Goal: Ask a question

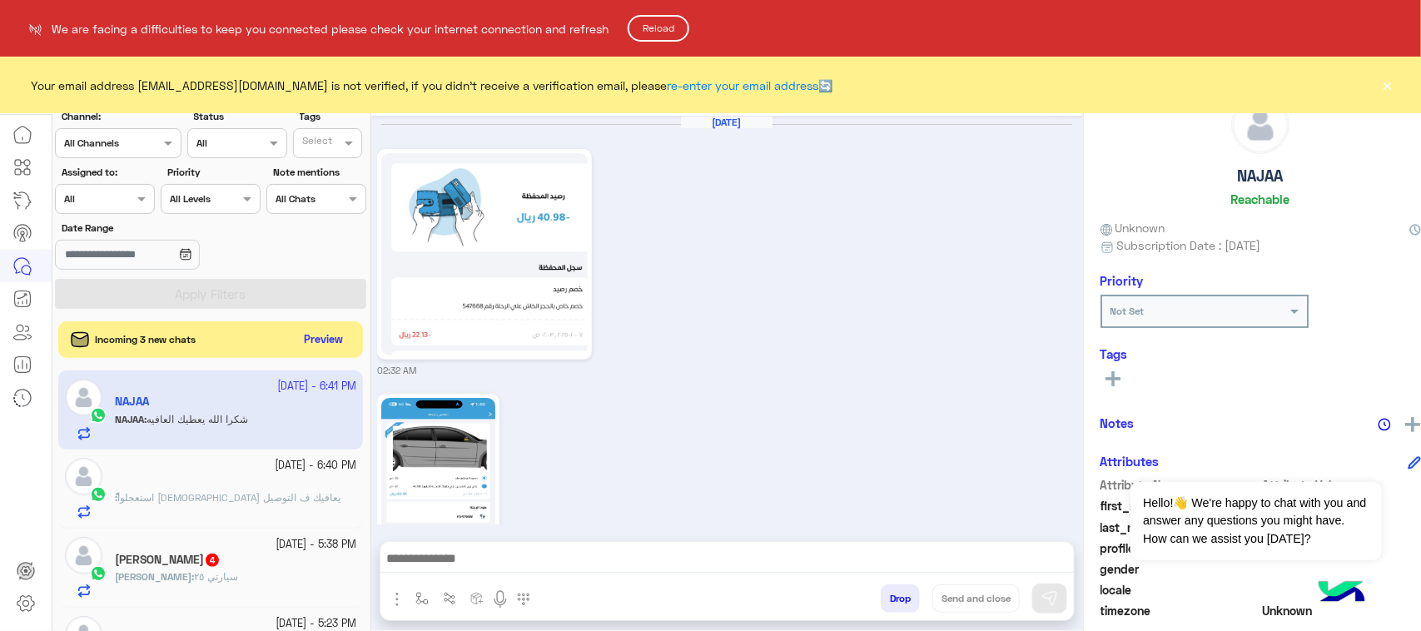
scroll to position [4430, 0]
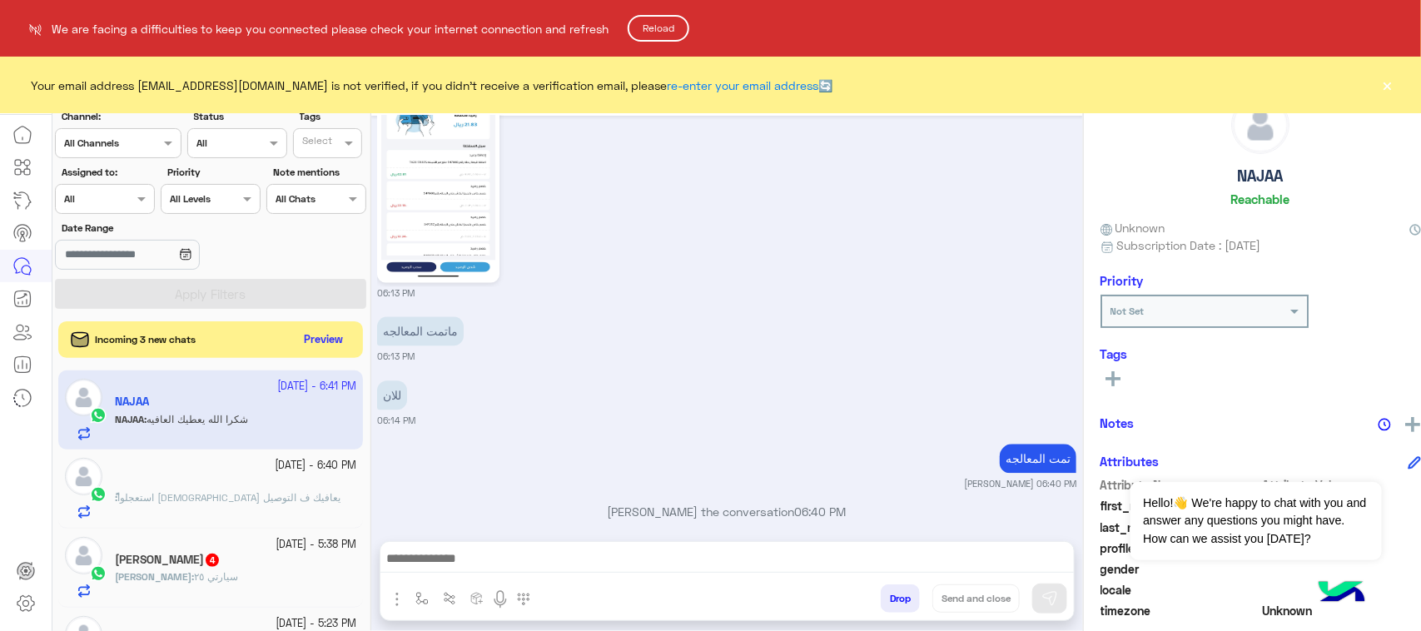
click at [664, 17] on button "Reload" at bounding box center [659, 28] width 62 height 27
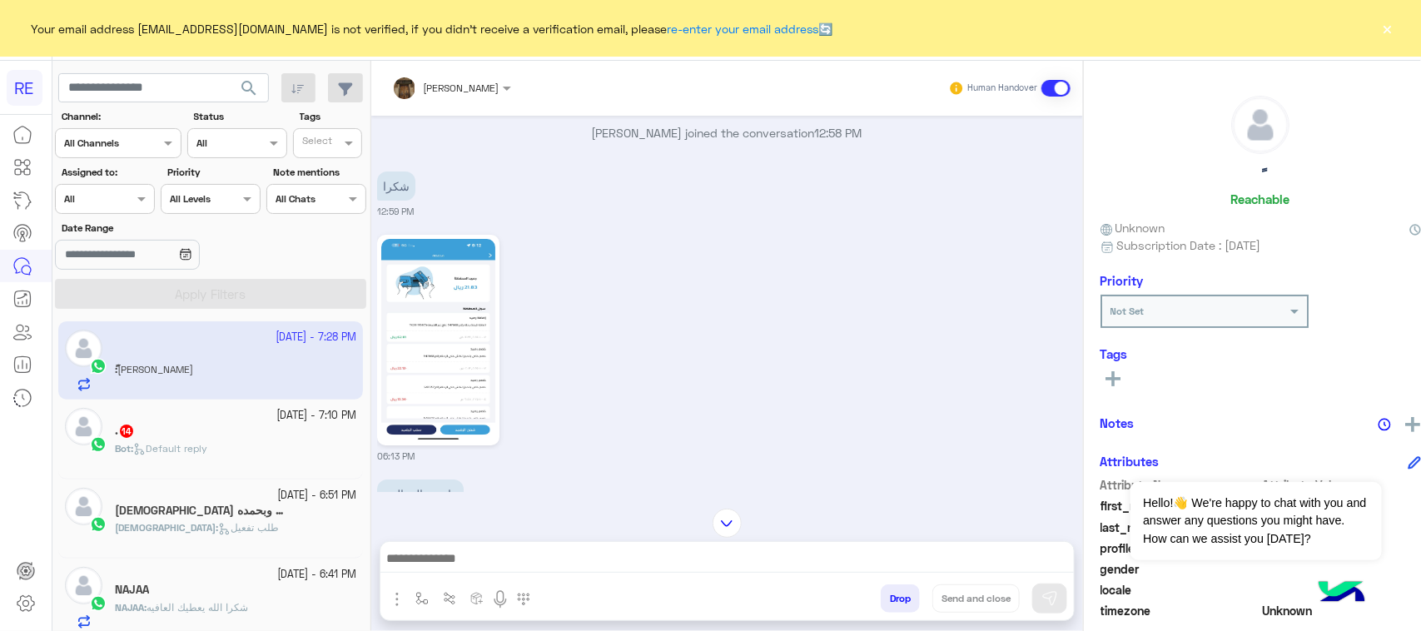
scroll to position [3065, 0]
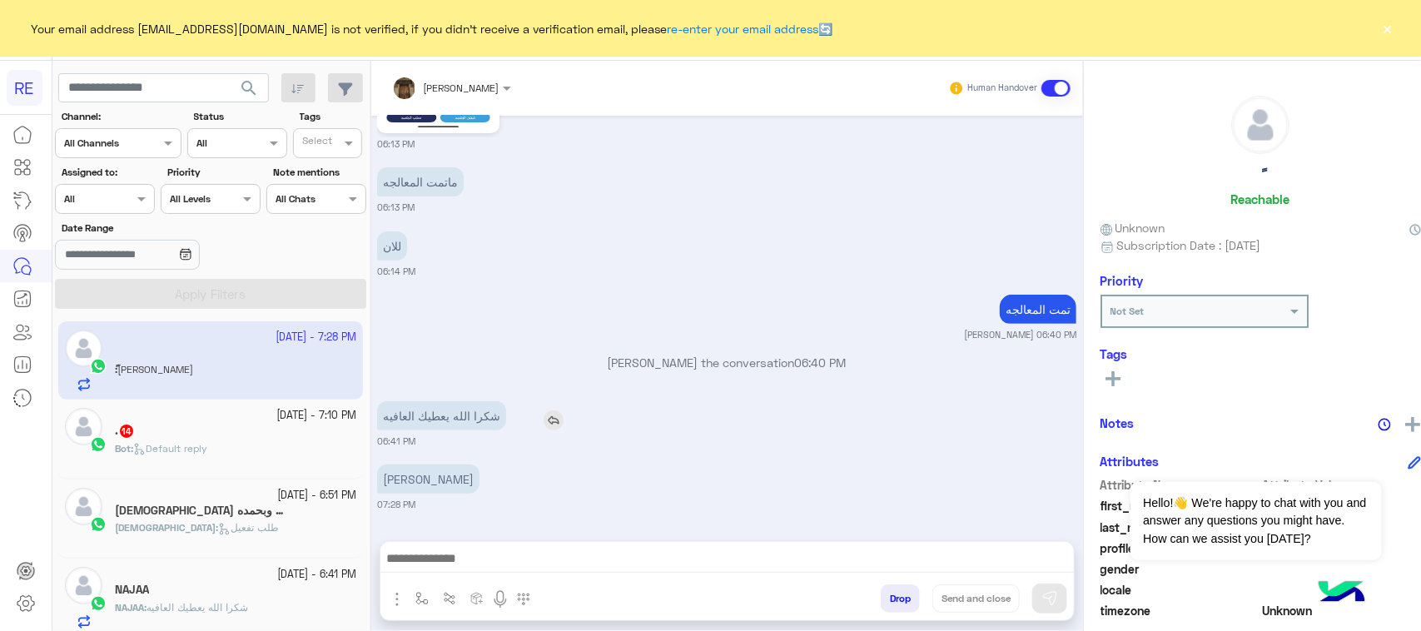
click at [438, 425] on p "شكرا الله يعطيك العافيه" at bounding box center [441, 415] width 129 height 29
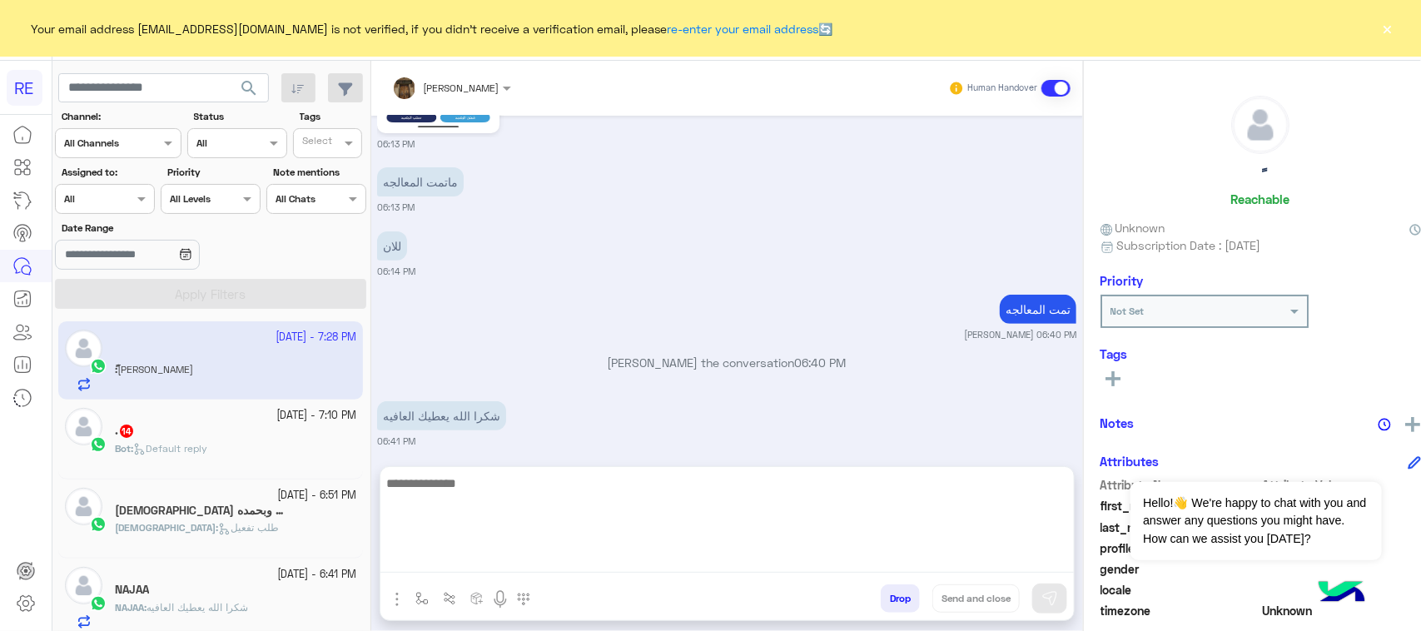
click at [456, 554] on textarea at bounding box center [726, 523] width 693 height 100
type textarea "****"
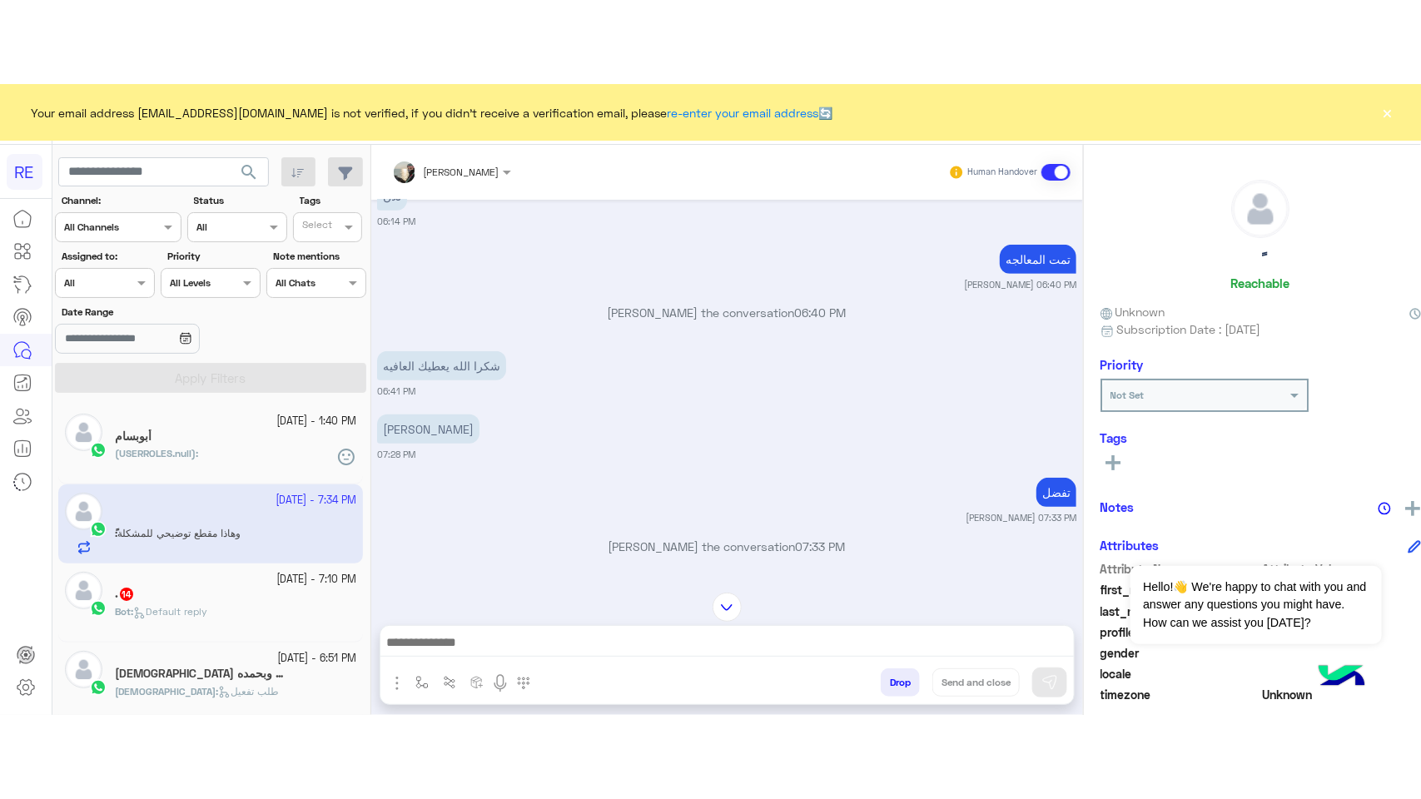
scroll to position [3504, 0]
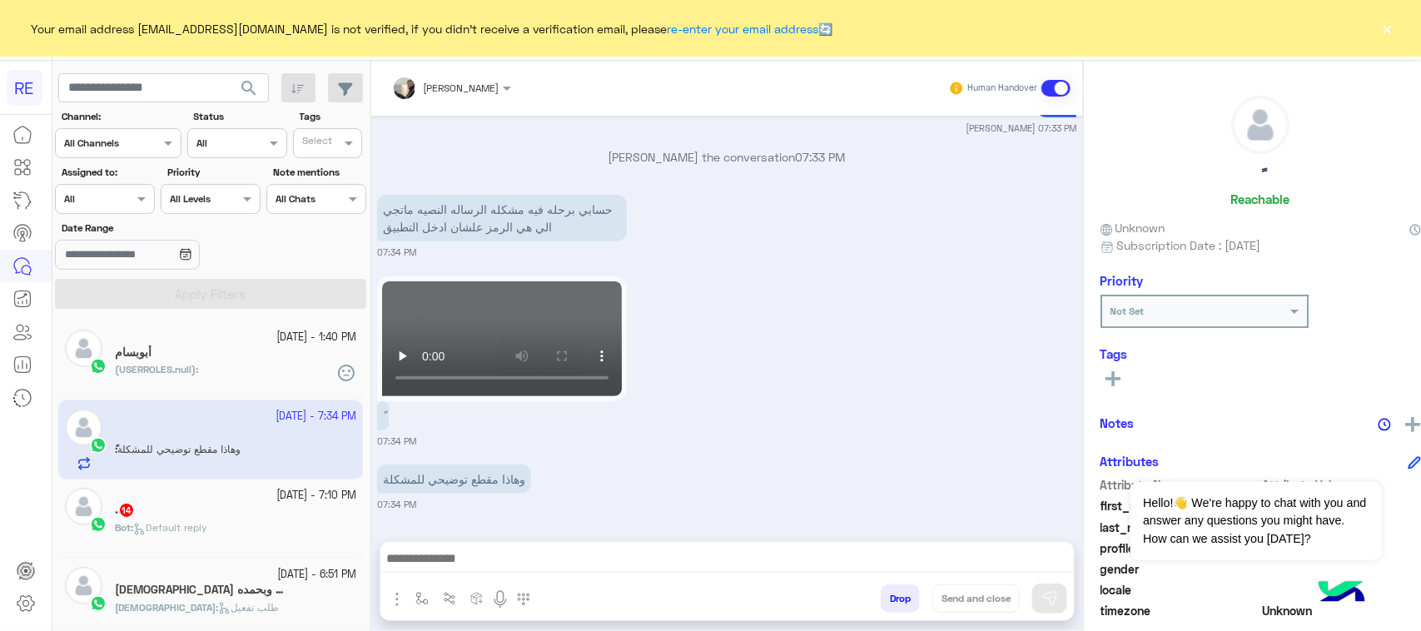
click at [377, 464] on div "وهاذا مقطع توضيحي للمشكلة" at bounding box center [501, 478] width 249 height 37
click at [471, 209] on p "حسابي برحله فيه مشكله الرساله النصيه ماتجي الي هي الرمز علشان ادخل التطبيق" at bounding box center [502, 218] width 250 height 47
click at [534, 429] on div "ً" at bounding box center [502, 415] width 250 height 29
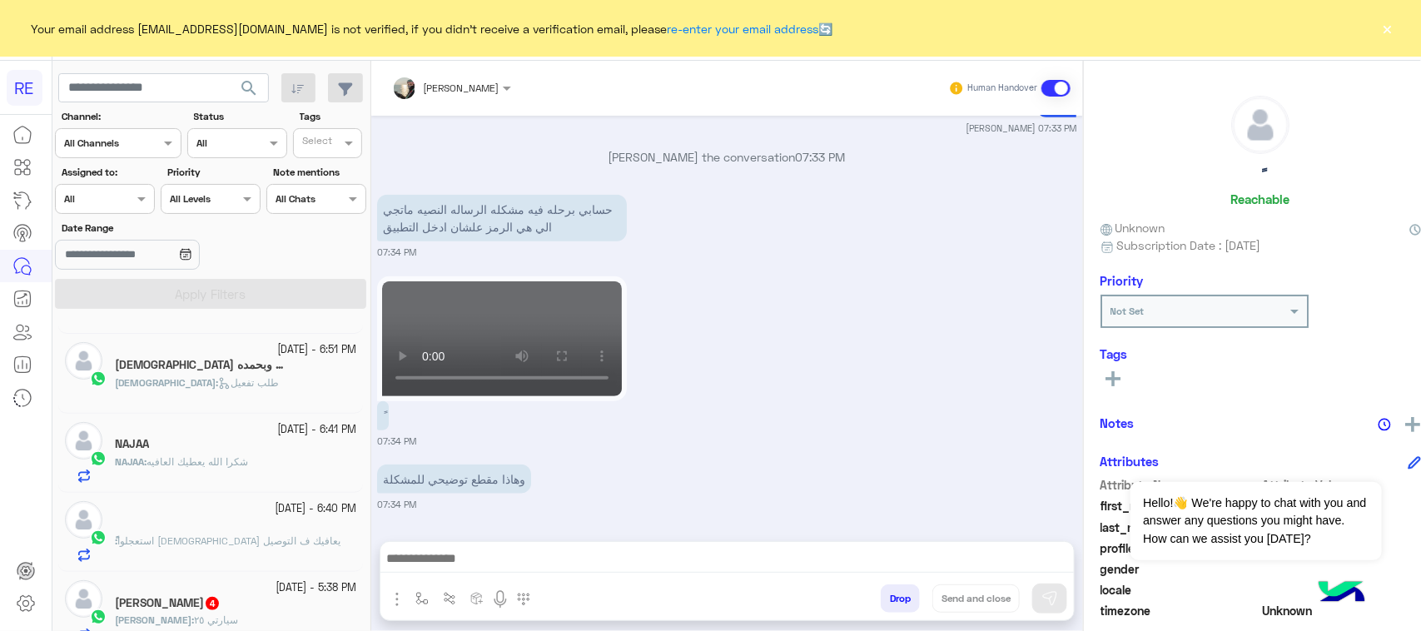
scroll to position [312, 0]
